Goal: Task Accomplishment & Management: Manage account settings

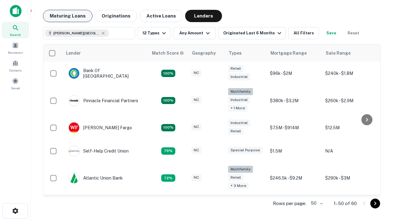
click at [68, 16] on button "Maturing Loans" at bounding box center [67, 16] width 49 height 12
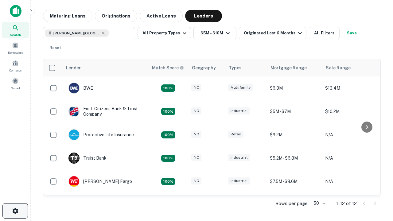
click at [15, 211] on icon "button" at bounding box center [15, 210] width 7 height 7
